Goal: Information Seeking & Learning: Learn about a topic

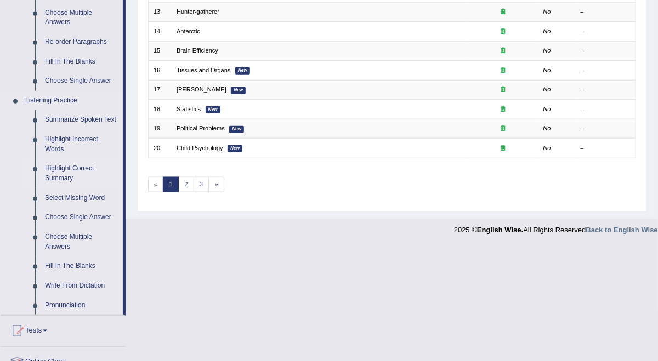
scroll to position [439, 0]
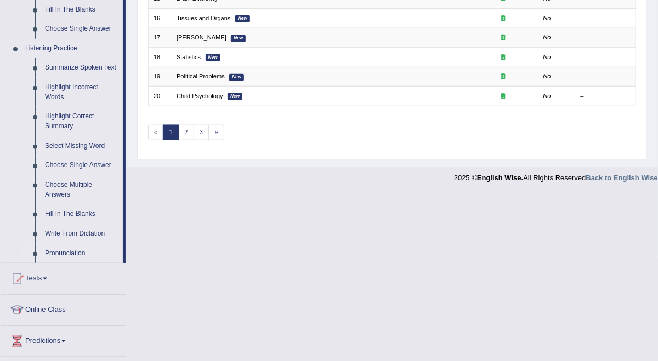
click at [71, 253] on link "Pronunciation" at bounding box center [81, 254] width 83 height 20
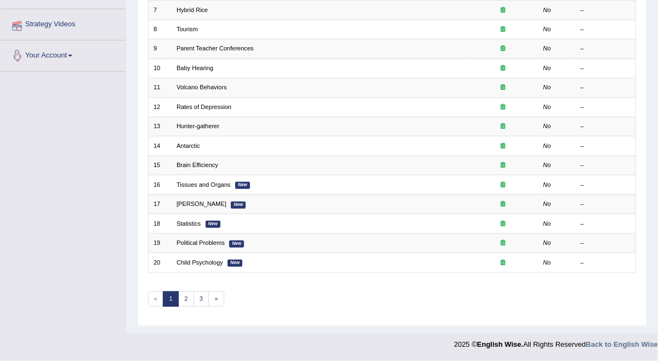
scroll to position [158, 0]
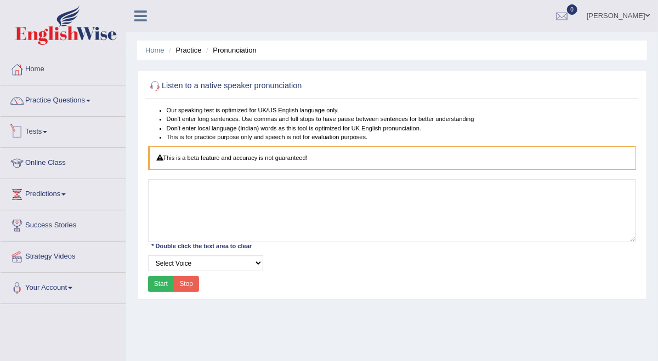
click at [91, 104] on link "Practice Questions" at bounding box center [63, 99] width 125 height 27
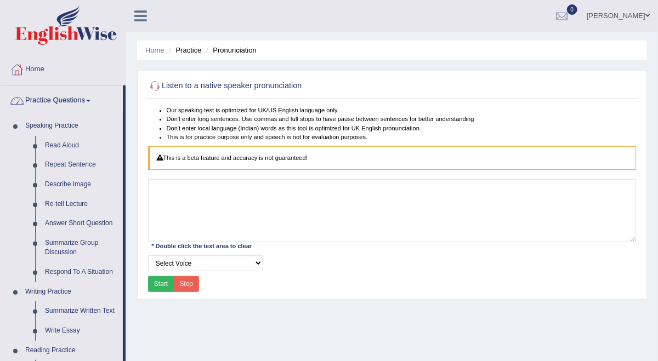
click at [64, 99] on link "Practice Questions" at bounding box center [62, 99] width 122 height 27
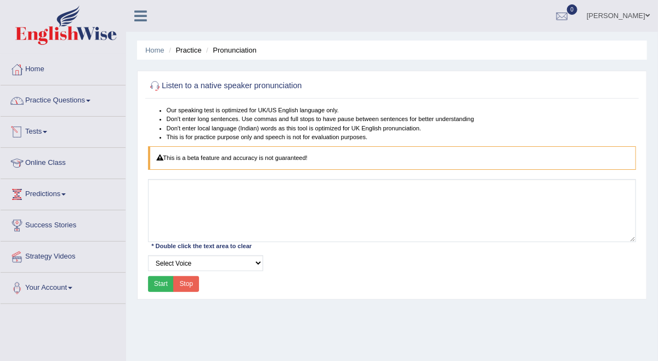
click at [52, 94] on link "Practice Questions" at bounding box center [63, 99] width 125 height 27
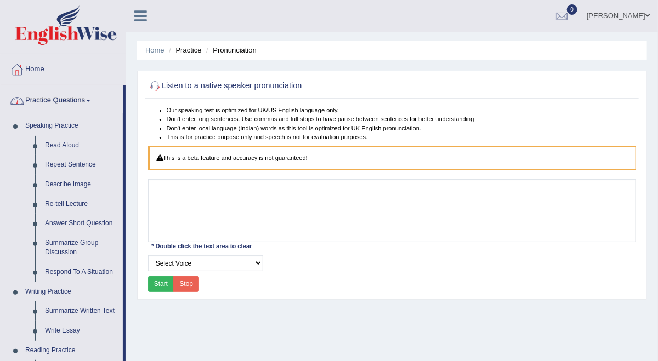
click at [90, 100] on span at bounding box center [88, 101] width 4 height 2
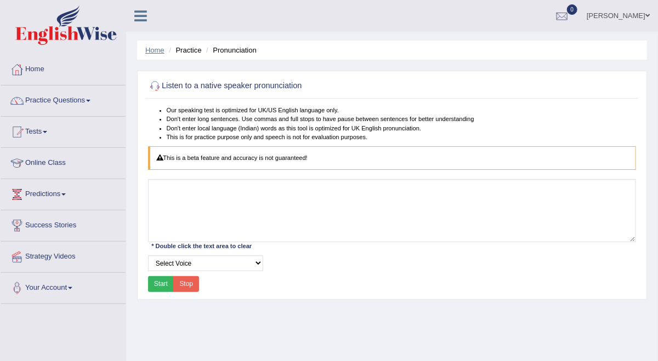
click at [147, 50] on link "Home" at bounding box center [154, 50] width 19 height 8
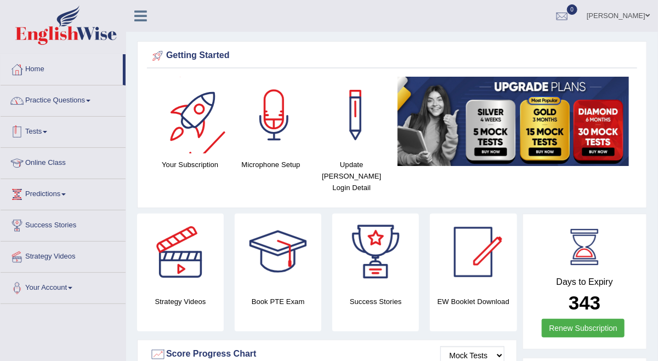
click at [87, 105] on link "Practice Questions" at bounding box center [63, 99] width 125 height 27
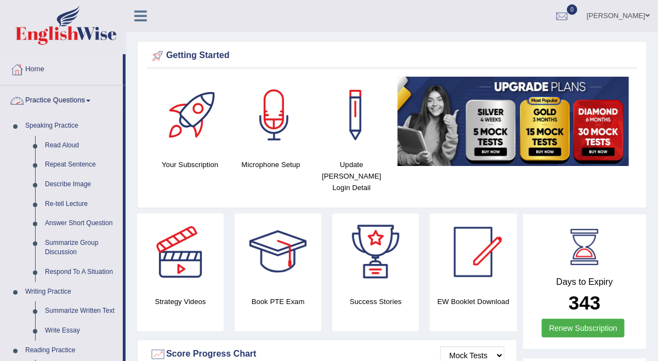
click at [89, 103] on link "Practice Questions" at bounding box center [62, 99] width 122 height 27
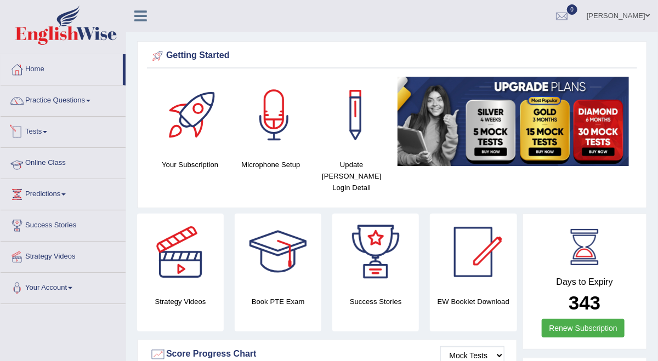
click at [64, 165] on link "Online Class" at bounding box center [63, 161] width 125 height 27
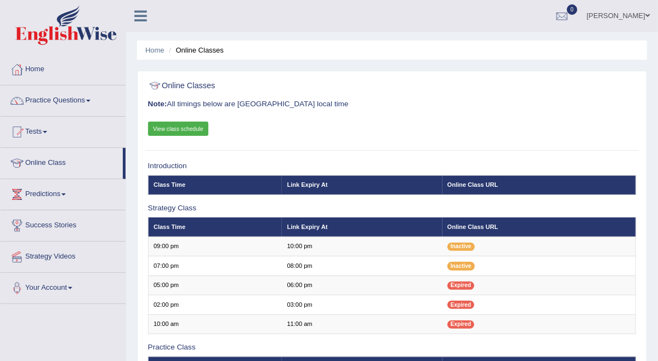
click at [206, 136] on link "View class schedule" at bounding box center [178, 129] width 61 height 14
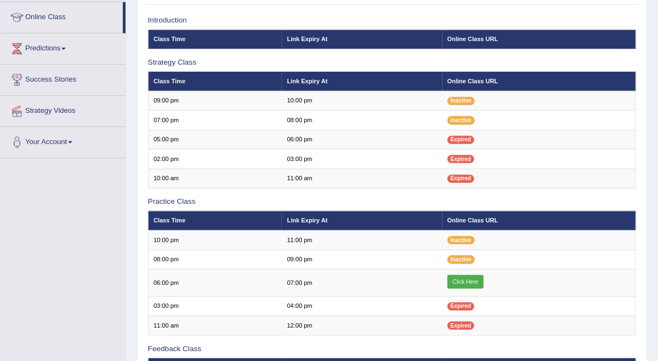
scroll to position [219, 0]
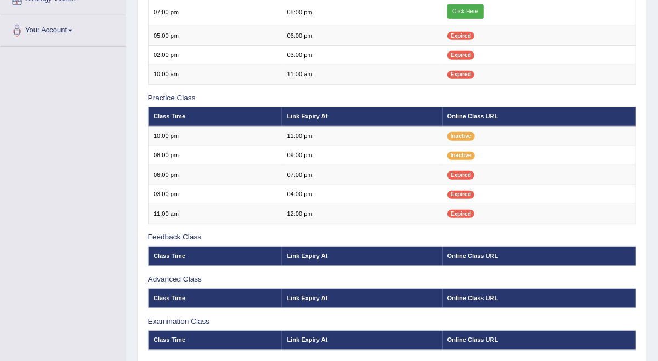
scroll to position [219, 0]
